Goal: Information Seeking & Learning: Learn about a topic

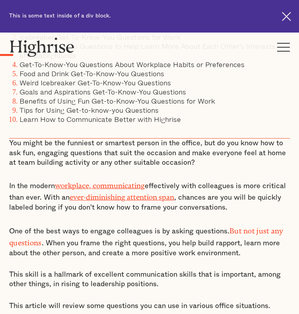
scroll to position [336, 0]
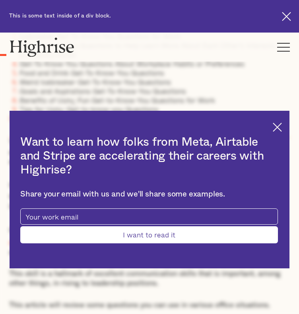
click at [272, 127] on img at bounding box center [276, 127] width 9 height 9
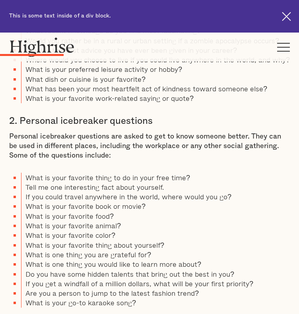
scroll to position [931, 0]
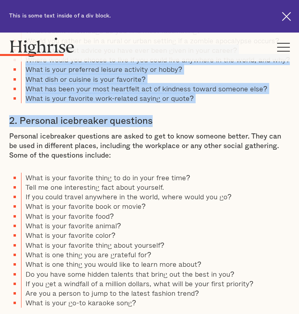
drag, startPoint x: 31, startPoint y: 125, endPoint x: 237, endPoint y: 193, distance: 216.3
click at [237, 193] on div "Icebreaker Get-To-Know-You Questions for Work Icebreaker questions for work are…" at bounding box center [149, 316] width 280 height 1002
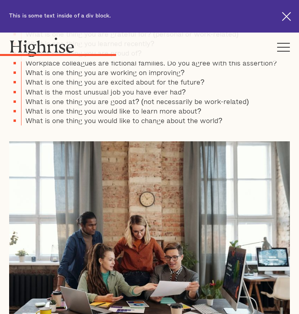
scroll to position [1623, 0]
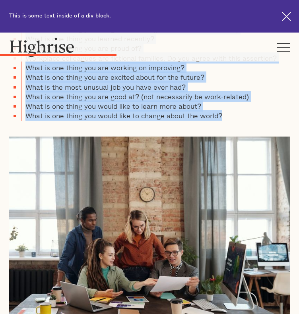
drag, startPoint x: 67, startPoint y: 96, endPoint x: 256, endPoint y: 210, distance: 221.0
click at [256, 121] on ul "What is the wrong answer in your career that feels right? Are you a night perso…" at bounding box center [149, 57] width 280 height 125
click at [256, 120] on li "What is one thing you would like to change about the world?" at bounding box center [155, 116] width 268 height 10
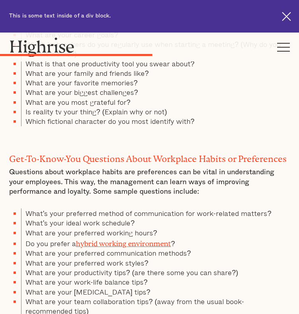
scroll to position [2069, 0]
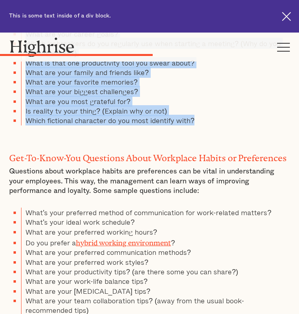
drag, startPoint x: 38, startPoint y: 71, endPoint x: 259, endPoint y: 210, distance: 261.5
click at [259, 125] on ul "What are you passionate about? Which fictional world would you rather be in? Wh…" at bounding box center [149, 43] width 280 height 164
click at [259, 125] on li "Which fictional character do you most identify with?" at bounding box center [155, 121] width 268 height 10
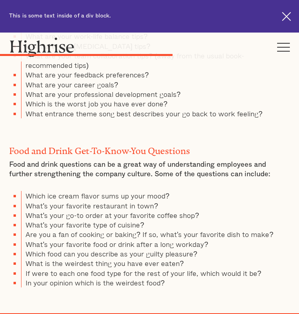
scroll to position [2315, 0]
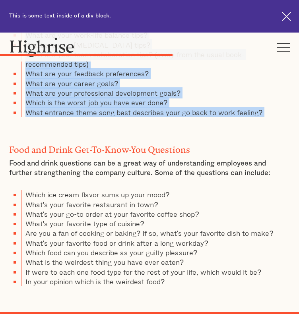
drag, startPoint x: 30, startPoint y: 64, endPoint x: 221, endPoint y: 219, distance: 246.1
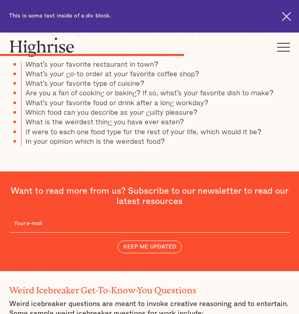
scroll to position [2456, 0]
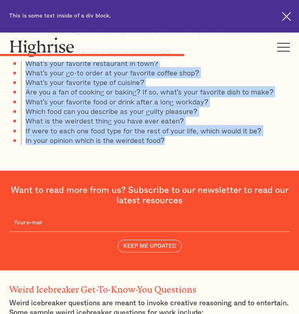
drag, startPoint x: 35, startPoint y: 145, endPoint x: 242, endPoint y: 231, distance: 224.1
click at [242, 145] on ul "Which ice cream flavor sums up your mood? What's your favorite restaurant in to…" at bounding box center [149, 96] width 280 height 96
click at [242, 145] on li "In your opinion which is the weirdest food?" at bounding box center [155, 140] width 268 height 10
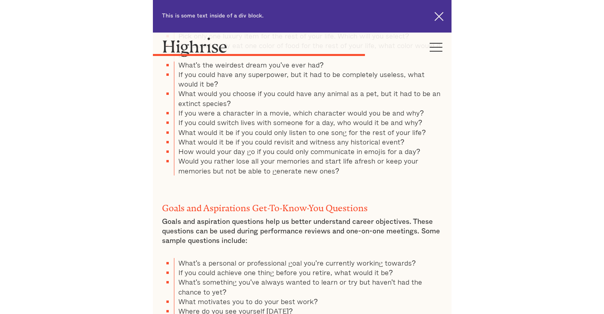
scroll to position [2804, 0]
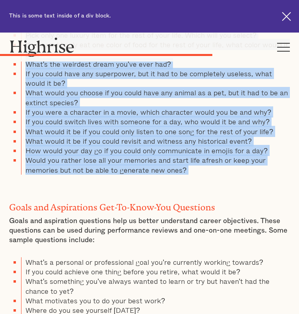
drag, startPoint x: 36, startPoint y: 72, endPoint x: 274, endPoint y: 253, distance: 298.7
click at [274, 253] on div "Weird Icebreaker Get-To-Know-You Questions Weird icebreaker questions are meant…" at bounding box center [149, 313] width 280 height 780
click at [274, 188] on p "‍" at bounding box center [149, 184] width 280 height 10
